Goal: Information Seeking & Learning: Learn about a topic

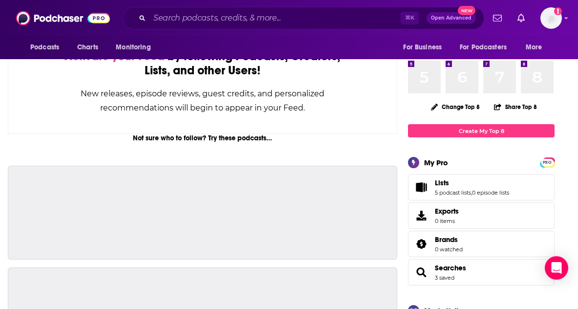
scroll to position [229, 0]
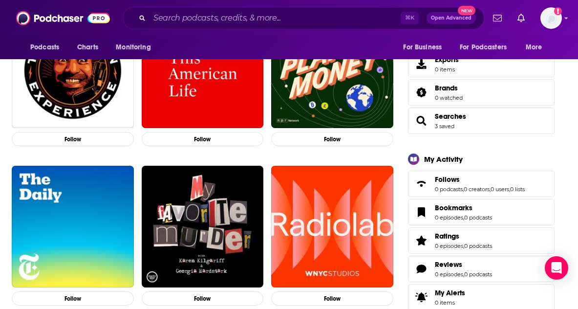
click at [200, 9] on div "⌘ K Open Advanced New" at bounding box center [304, 18] width 362 height 22
click at [200, 17] on input "Search podcasts, credits, & more..." at bounding box center [275, 18] width 251 height 16
paste input "PRMA: Risk Ready"
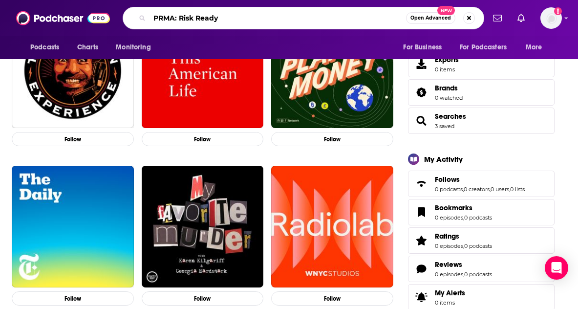
type input "PRMA: Risk Ready"
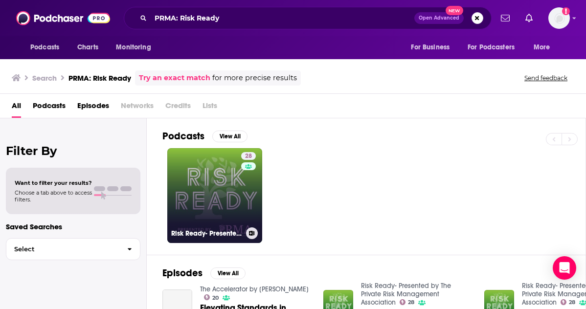
click at [221, 180] on link "28 Risk Ready- Presented by The Private Risk Management Association" at bounding box center [214, 195] width 95 height 95
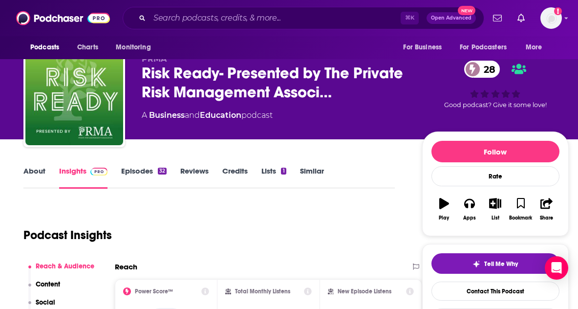
scroll to position [53, 0]
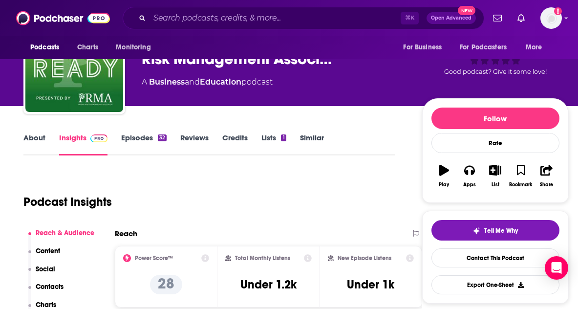
click at [36, 138] on link "About" at bounding box center [34, 144] width 22 height 22
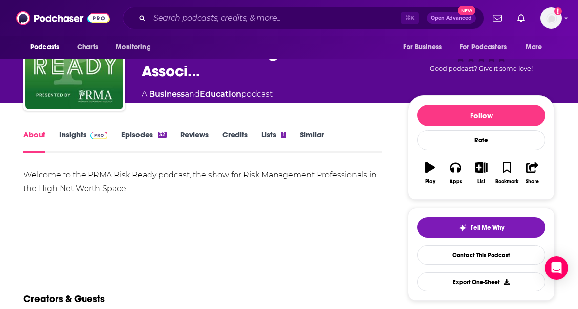
scroll to position [50, 0]
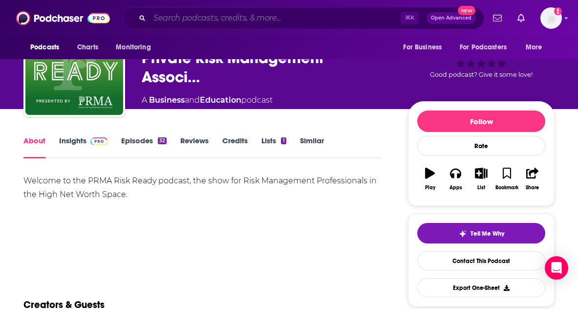
click at [191, 18] on input "Search podcasts, credits, & more..." at bounding box center [275, 18] width 251 height 16
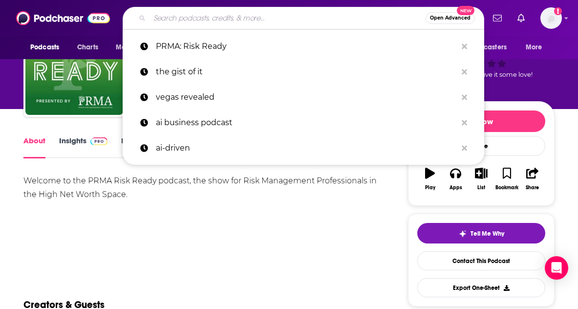
paste input "The Insurance Guys"
type input "The Insurance Guys"
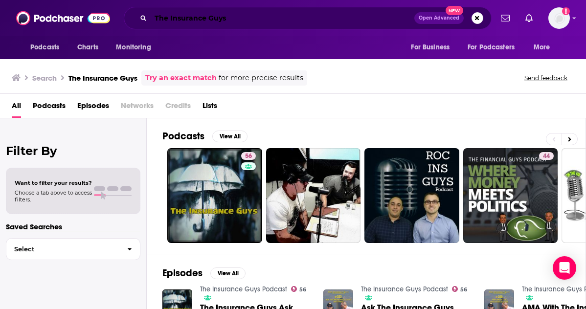
click at [209, 20] on input "The Insurance Guys" at bounding box center [283, 18] width 264 height 16
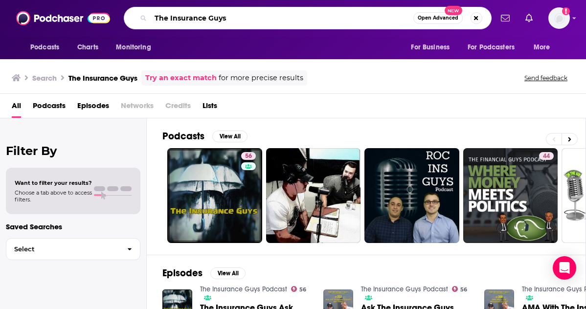
click at [209, 20] on input "The Insurance Guys" at bounding box center [282, 18] width 263 height 16
paste input "Going for Gold with the Big “I” Alliance"
type input "Going for Gold with the Big “I” Alliance"
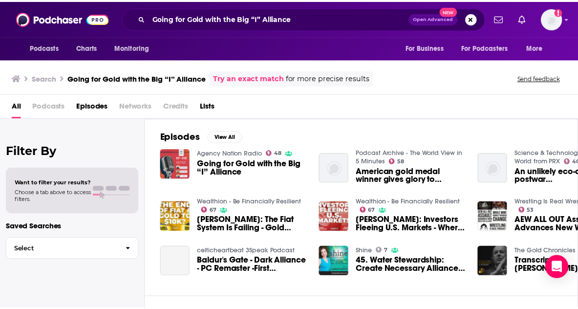
scroll to position [3, 0]
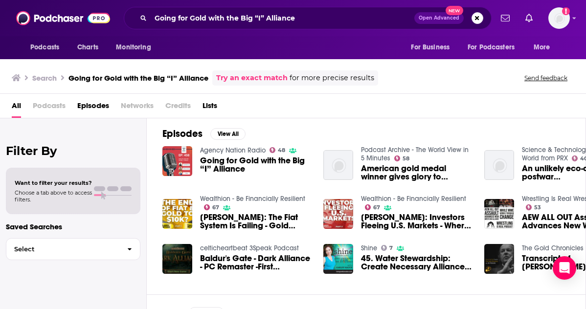
click at [257, 162] on span "Going for Gold with the Big “I” Alliance" at bounding box center [255, 164] width 111 height 17
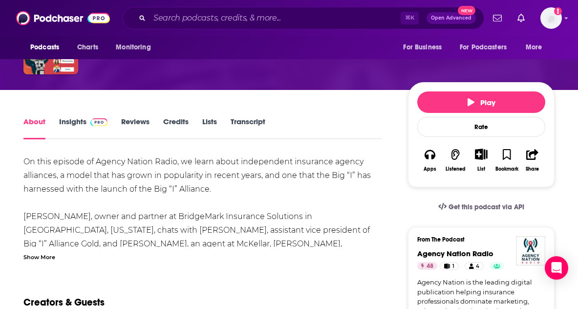
scroll to position [100, 0]
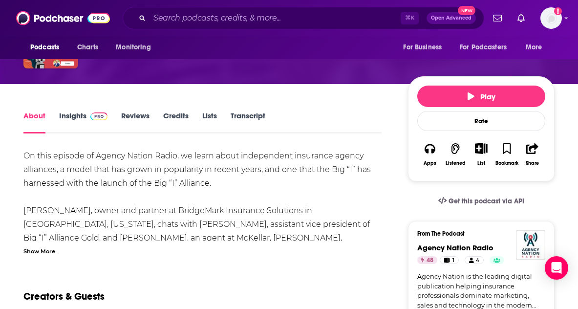
scroll to position [85, 0]
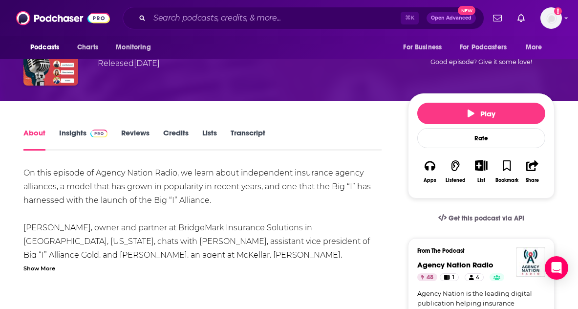
click at [65, 129] on link "Insights" at bounding box center [83, 139] width 48 height 22
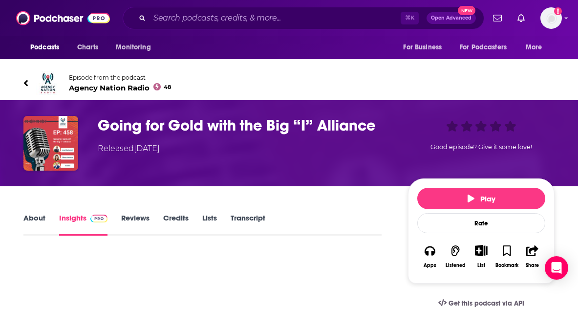
click at [146, 214] on link "Reviews" at bounding box center [135, 224] width 28 height 22
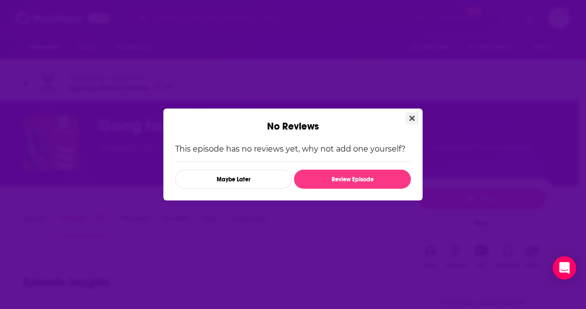
click at [412, 120] on icon "Close" at bounding box center [411, 118] width 5 height 8
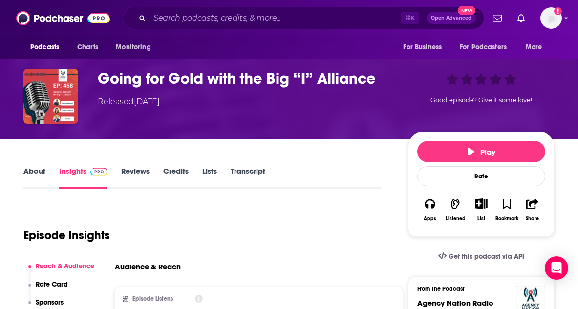
scroll to position [99, 0]
